Goal: Navigation & Orientation: Find specific page/section

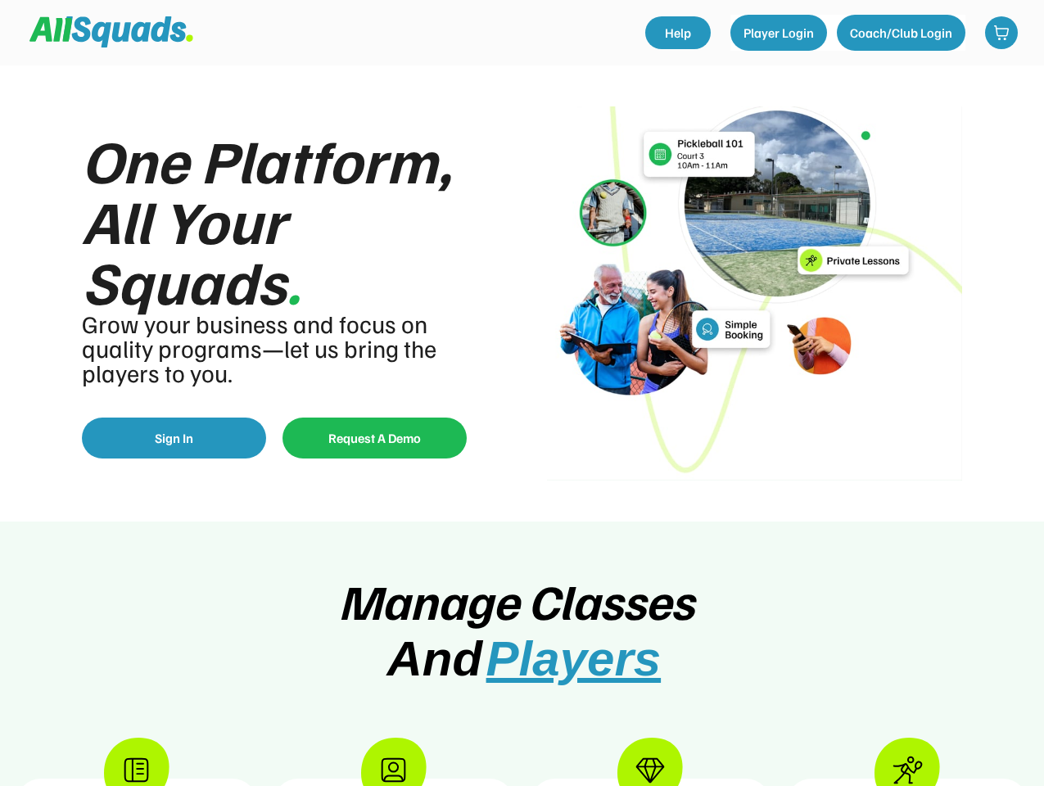
click at [521, 393] on div "One Platform, All Your Squads . Grow your business and focus on quality program…" at bounding box center [522, 293] width 1044 height 456
click at [521, 426] on div "One Platform, All Your Squads . Grow your business and focus on quality program…" at bounding box center [522, 293] width 1044 height 456
click at [521, 293] on div "One Platform, All Your Squads . Grow your business and focus on quality program…" at bounding box center [522, 293] width 1044 height 456
click at [290, 294] on font "." at bounding box center [294, 280] width 16 height 76
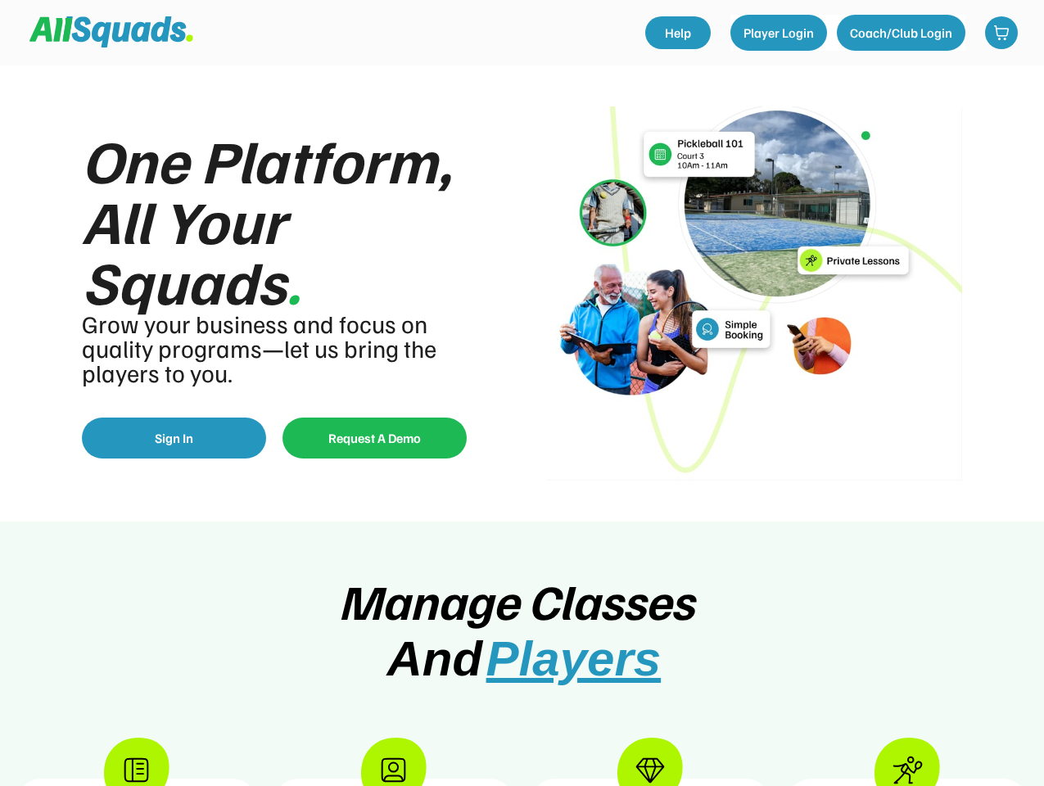
click at [290, 220] on div "One Platform, All Your Squads ." at bounding box center [290, 220] width 416 height 182
click at [268, 348] on div "Grow your business and focus on quality programs—let us bring the players to yo…" at bounding box center [268, 348] width 372 height 74
click at [290, 438] on button "Request A Demo" at bounding box center [374, 437] width 184 height 41
click at [174, 438] on button "Sign In" at bounding box center [174, 437] width 184 height 41
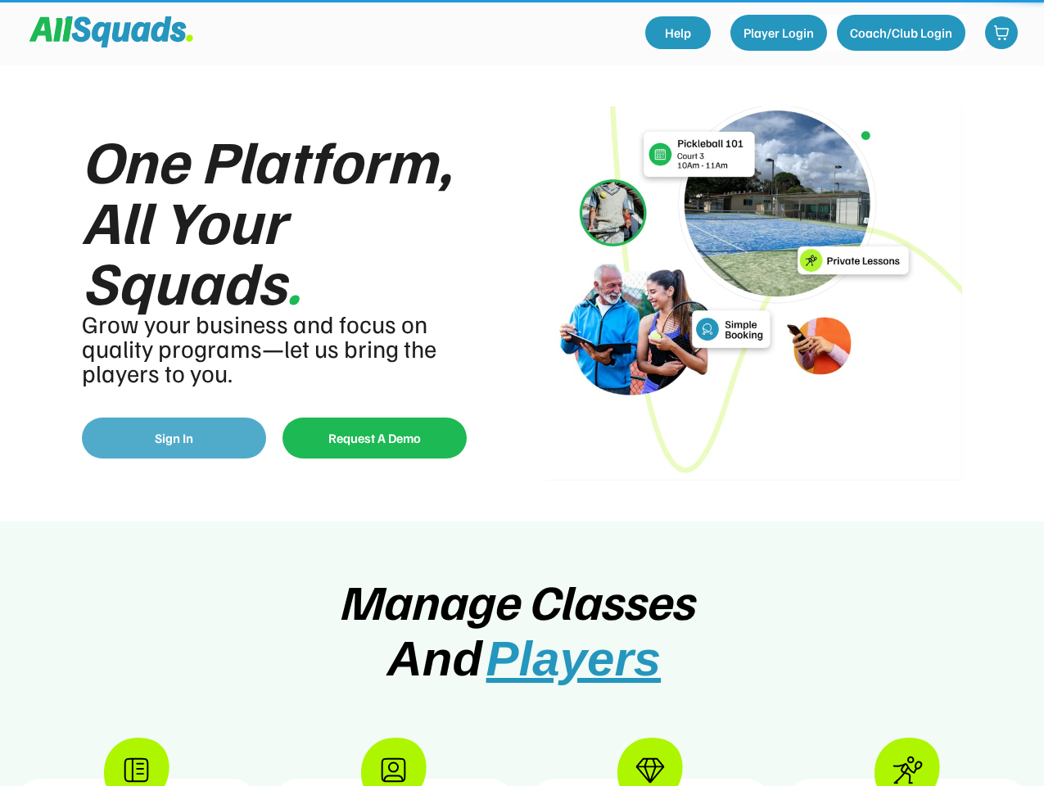
click at [374, 438] on button "Request A Demo" at bounding box center [374, 437] width 184 height 41
